Goal: Task Accomplishment & Management: Manage account settings

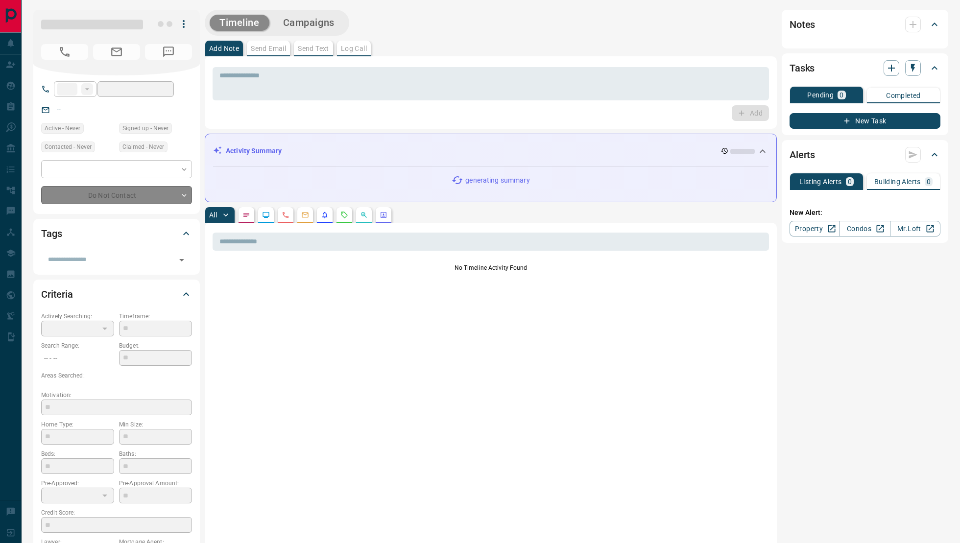
type input "**"
type input "**********"
type input "*"
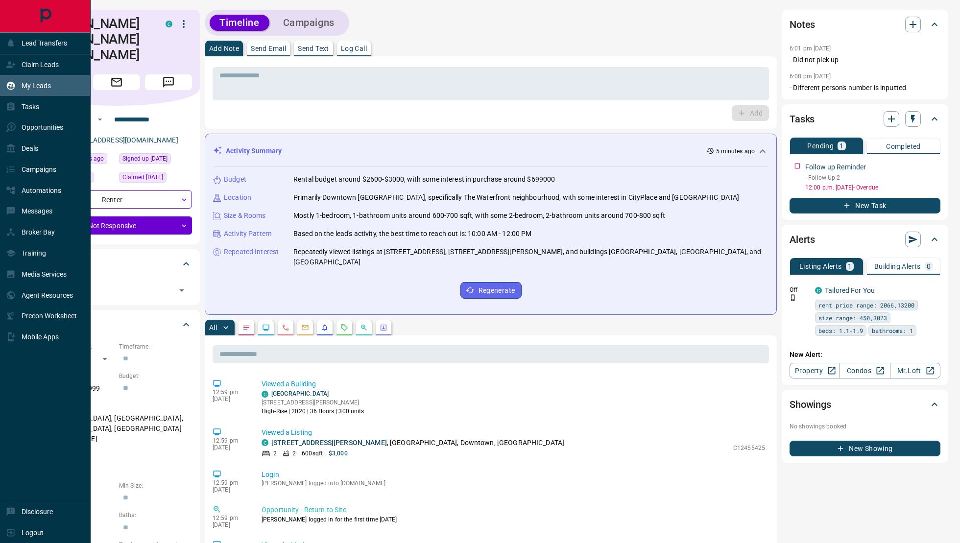
click at [16, 85] on div "My Leads" at bounding box center [28, 85] width 45 height 16
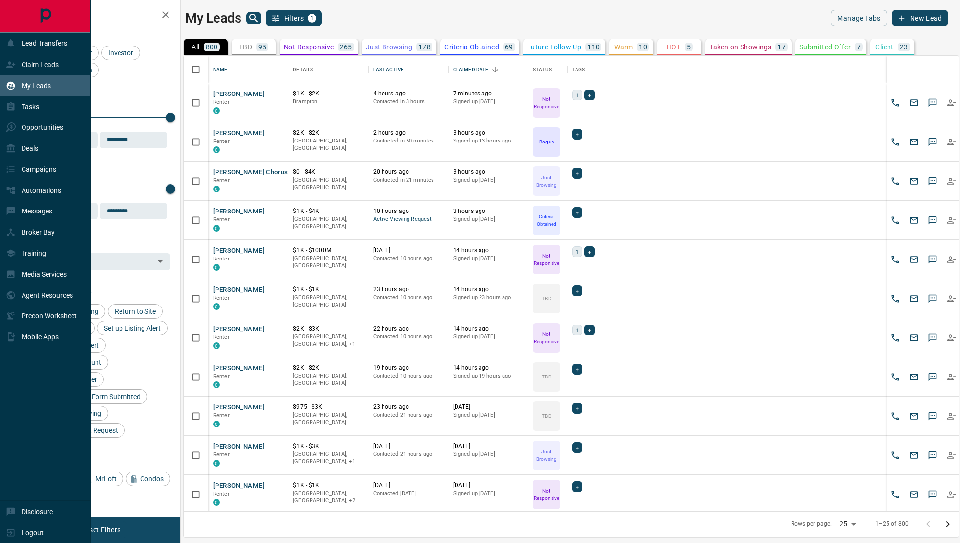
scroll to position [456, 775]
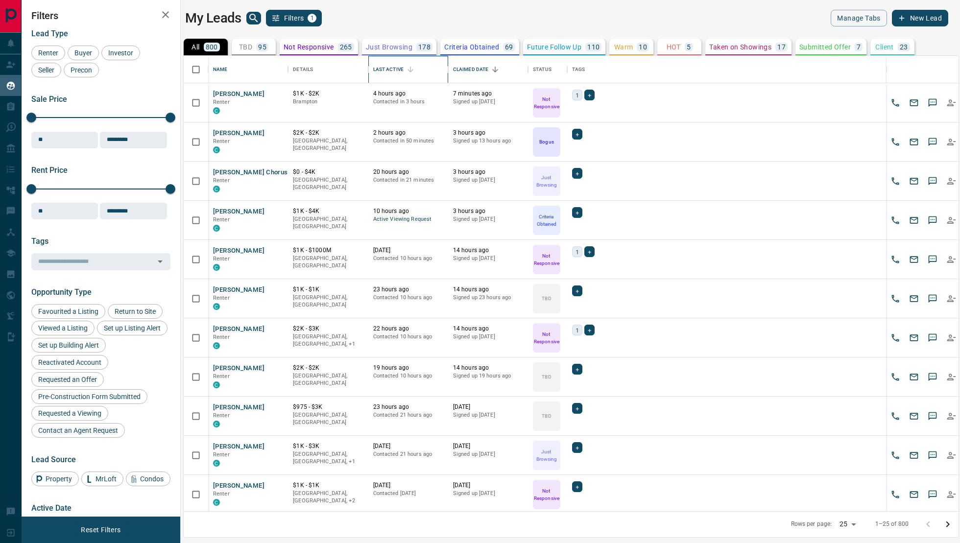
click at [409, 78] on div "Last Active" at bounding box center [408, 69] width 70 height 27
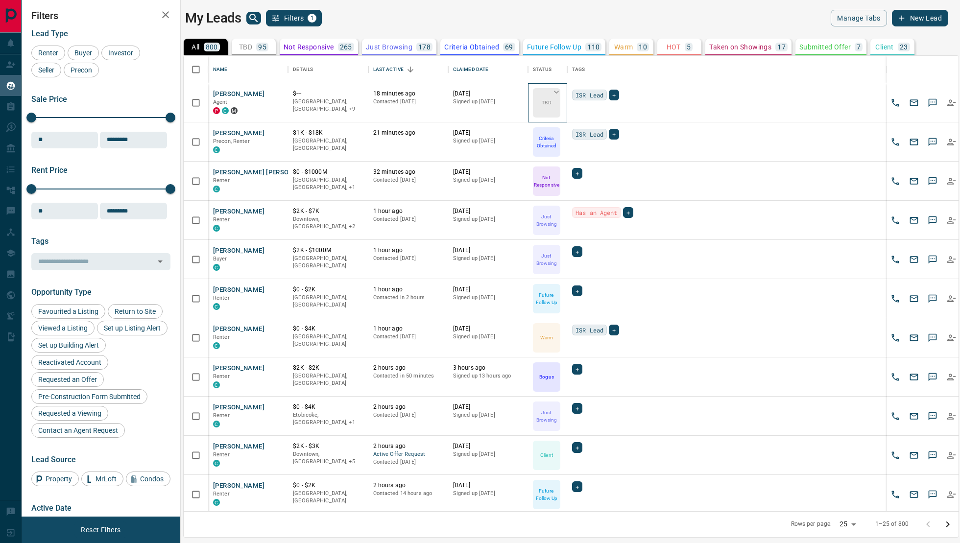
click at [540, 103] on div "TBD" at bounding box center [546, 102] width 27 height 29
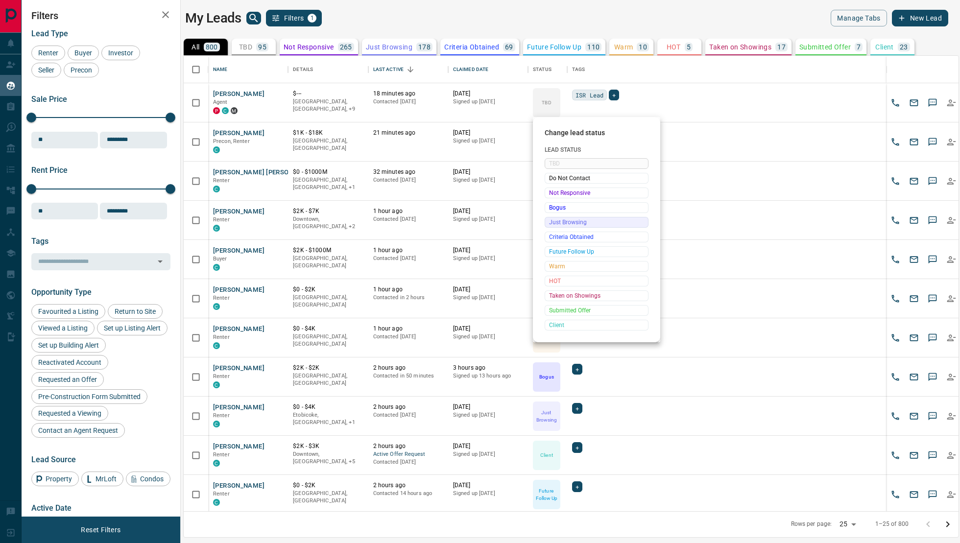
click at [575, 221] on span "Just Browsing" at bounding box center [596, 222] width 95 height 10
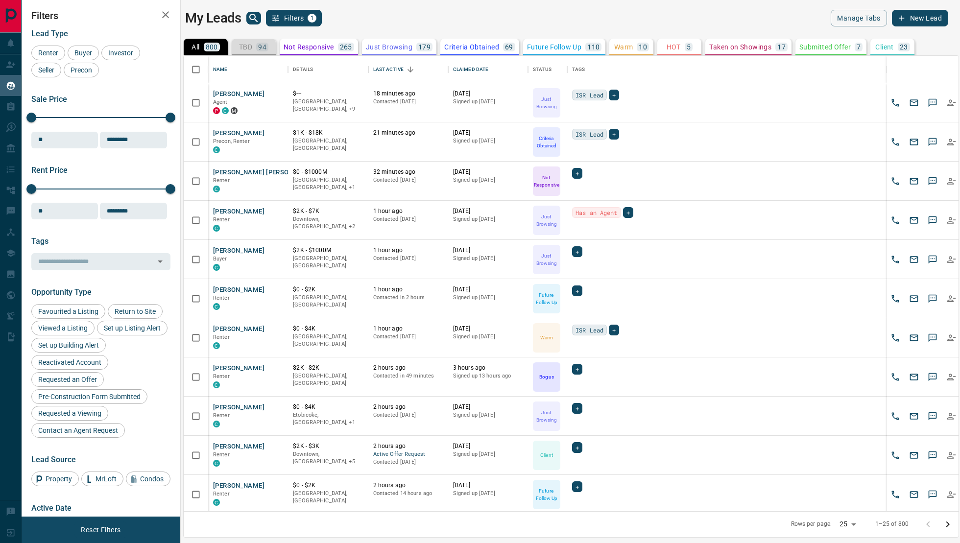
click at [245, 45] on p "TBD" at bounding box center [245, 47] width 13 height 7
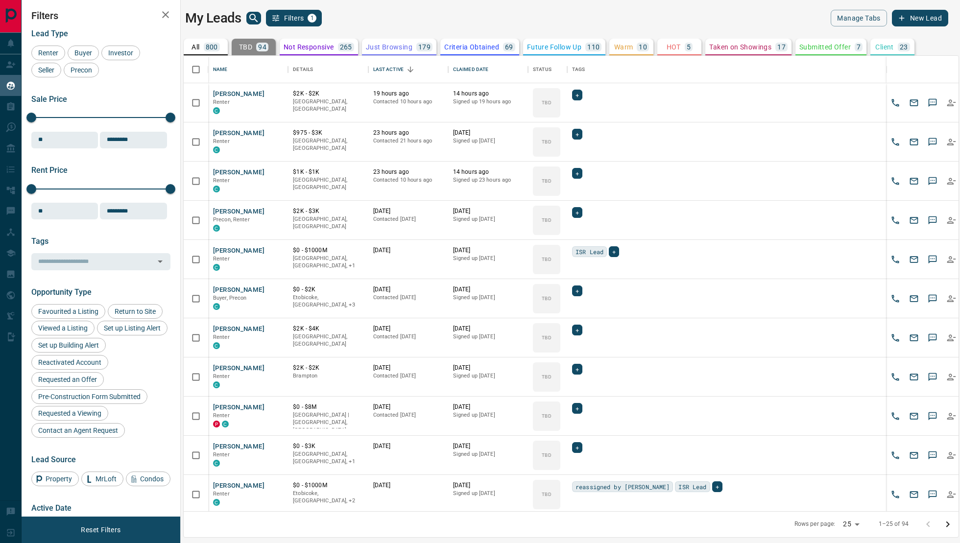
click at [215, 43] on div "800" at bounding box center [212, 47] width 16 height 9
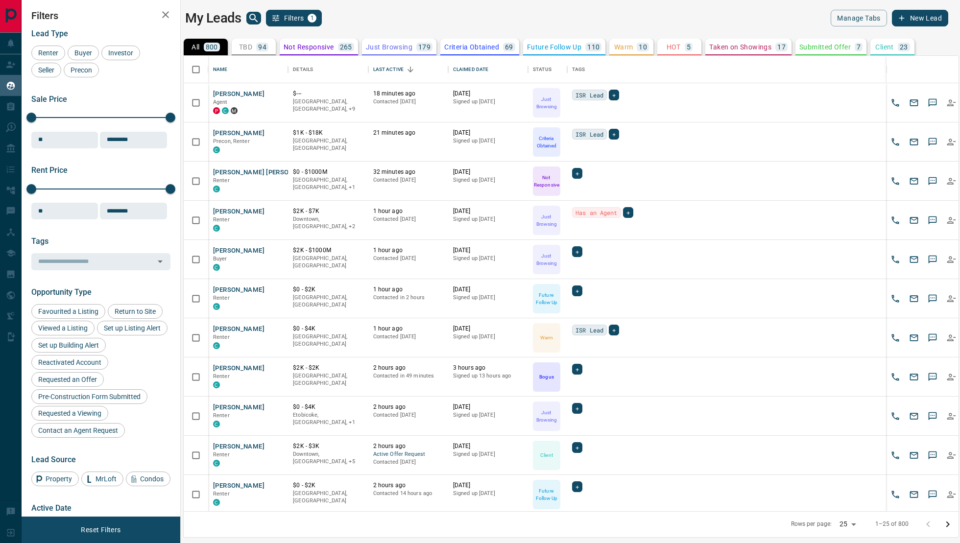
click at [252, 44] on p "TBD" at bounding box center [245, 47] width 13 height 7
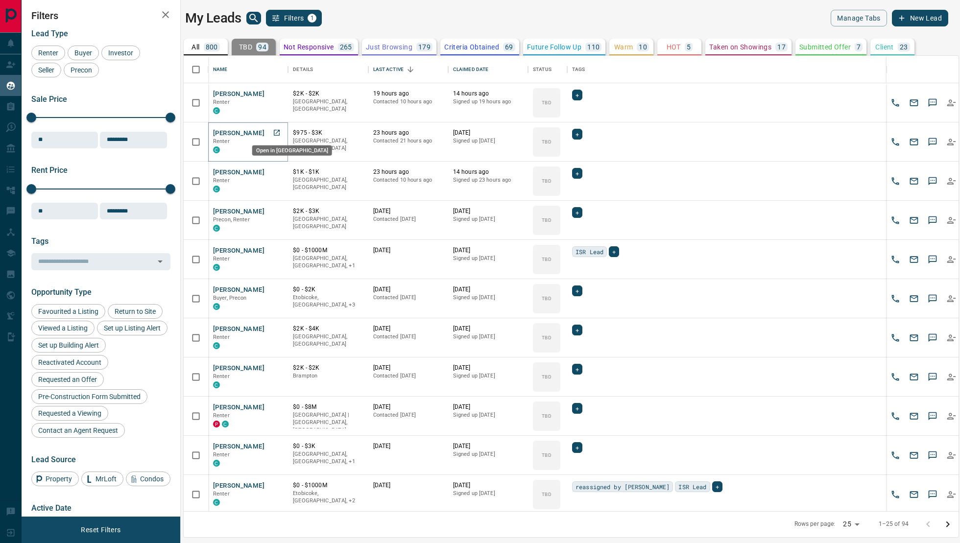
click at [274, 133] on icon "Open in New Tab" at bounding box center [277, 133] width 6 height 6
click at [219, 48] on div "800" at bounding box center [212, 47] width 16 height 9
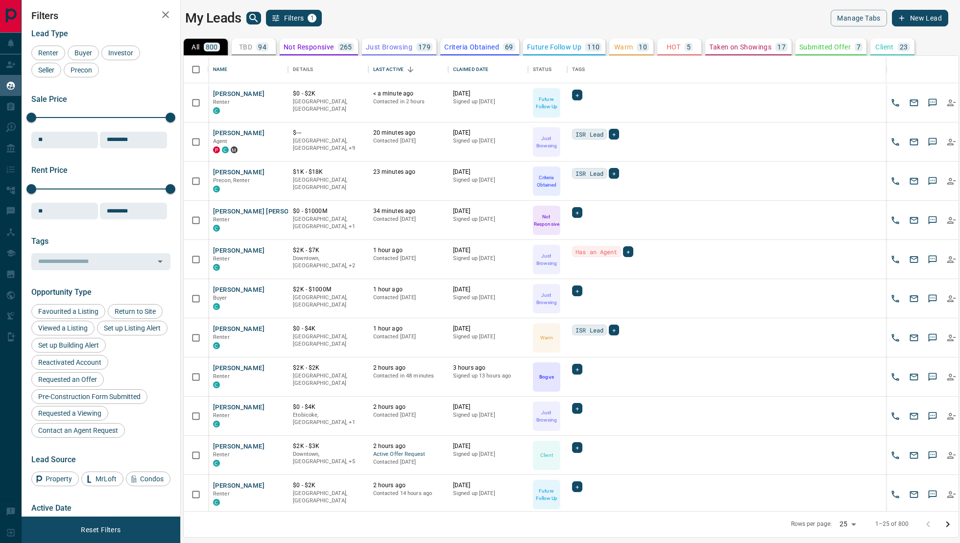
click at [337, 48] on div "Not Responsive 265" at bounding box center [319, 47] width 71 height 9
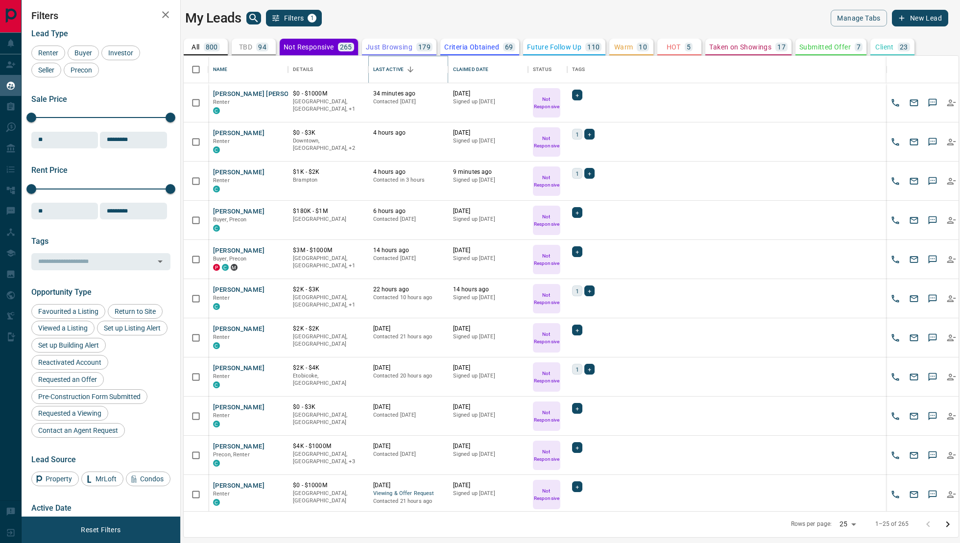
click at [408, 69] on icon "Sort" at bounding box center [410, 69] width 9 height 9
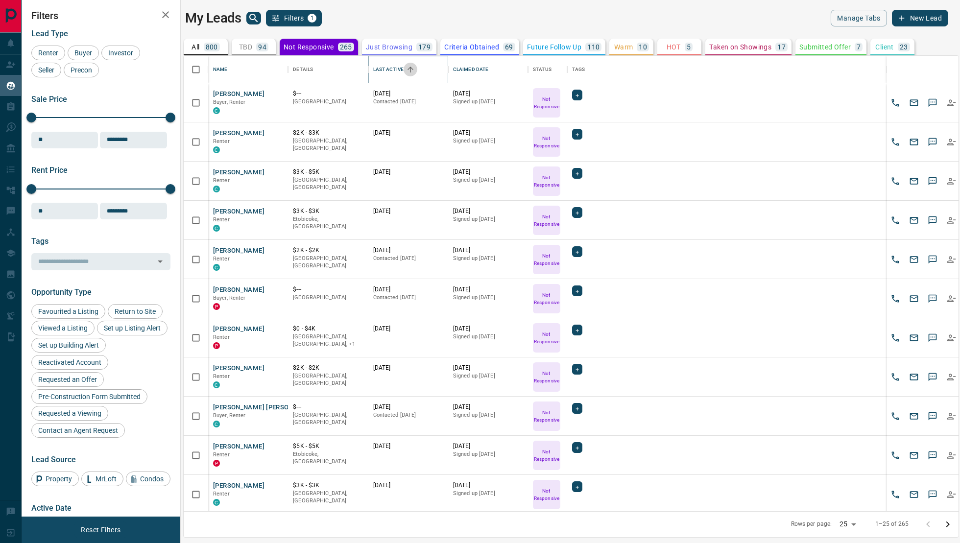
click at [408, 69] on icon "Sort" at bounding box center [410, 69] width 9 height 9
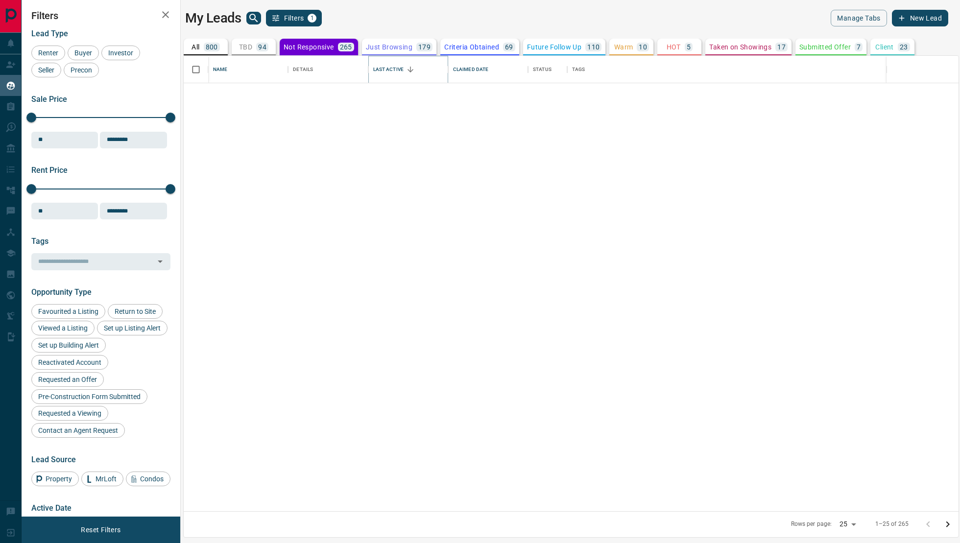
scroll to position [0, 0]
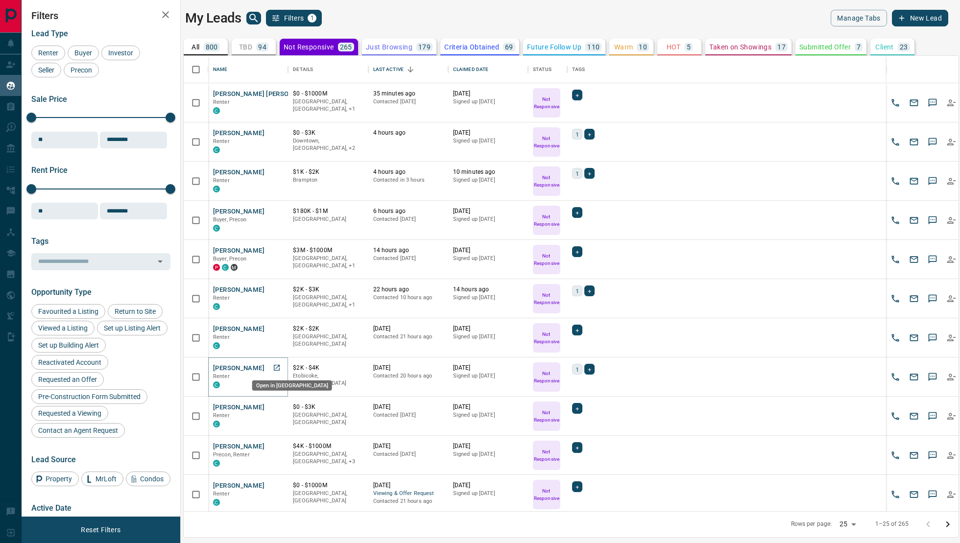
click at [273, 369] on icon "Open in New Tab" at bounding box center [277, 368] width 8 height 8
